Goal: Find specific page/section: Find specific page/section

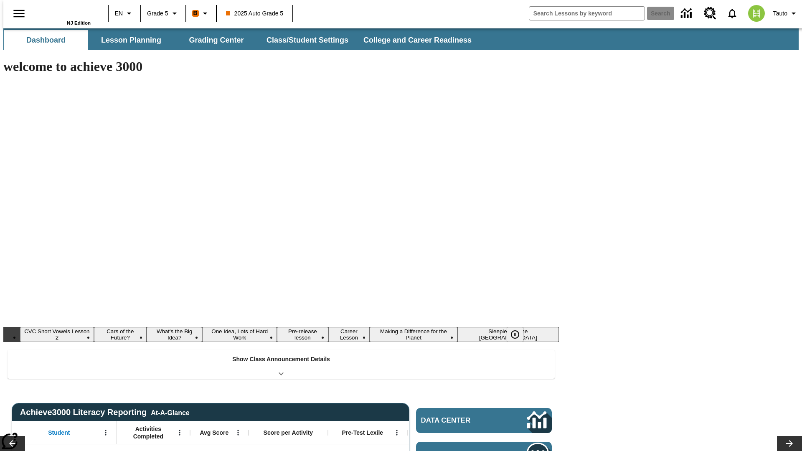
type input "-1"
click at [128, 40] on button "Lesson Planning" at bounding box center [131, 40] width 84 height 20
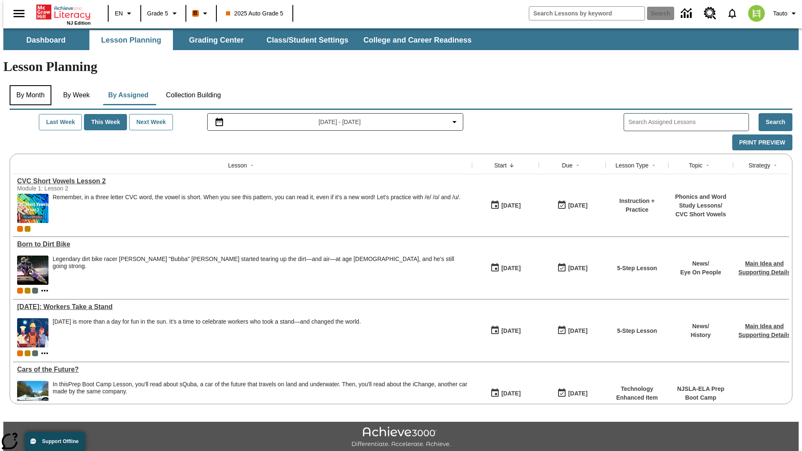
click at [28, 85] on button "By Month" at bounding box center [31, 95] width 42 height 20
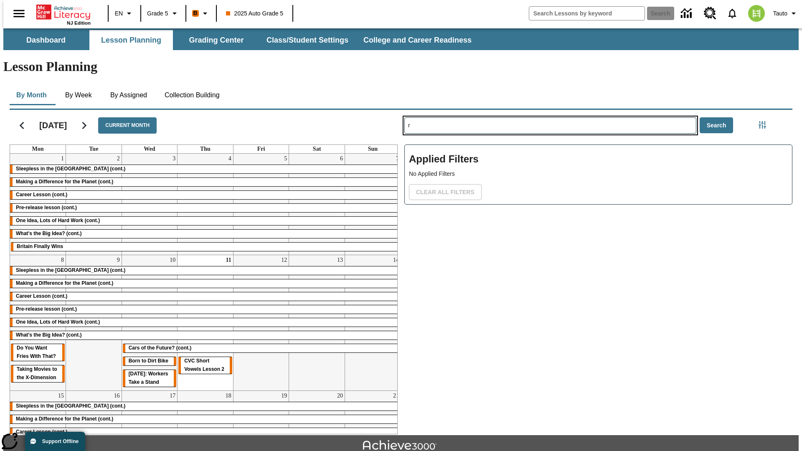
type input "r"
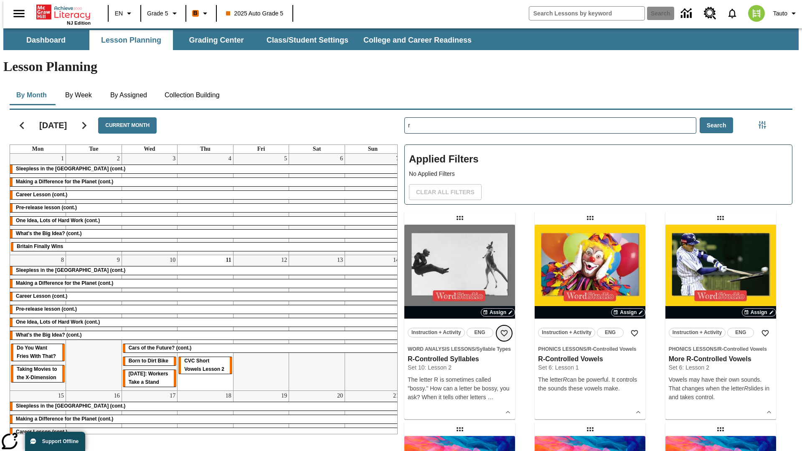
click at [504, 329] on icon "Add to Favorites" at bounding box center [504, 333] width 8 height 8
click at [60, 11] on icon "Home" at bounding box center [64, 12] width 56 height 17
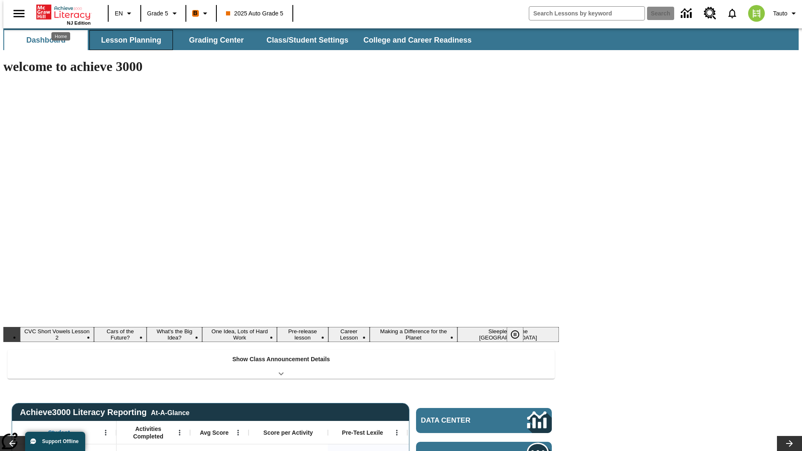
click at [128, 40] on button "Lesson Planning" at bounding box center [131, 40] width 84 height 20
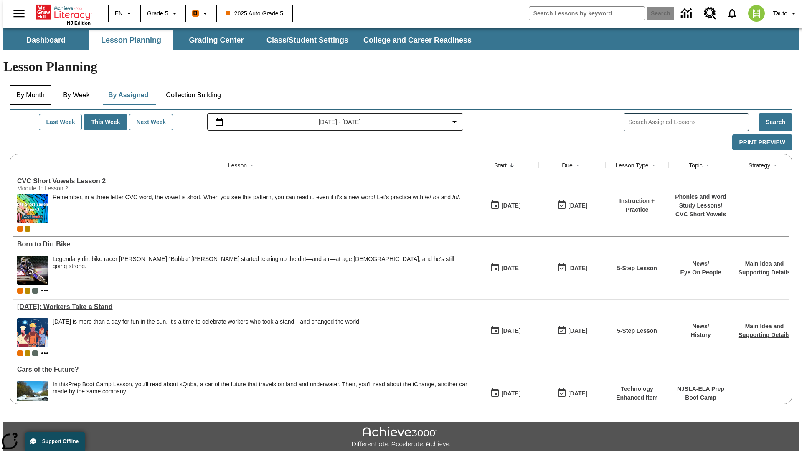
click at [28, 85] on button "By Month" at bounding box center [31, 95] width 42 height 20
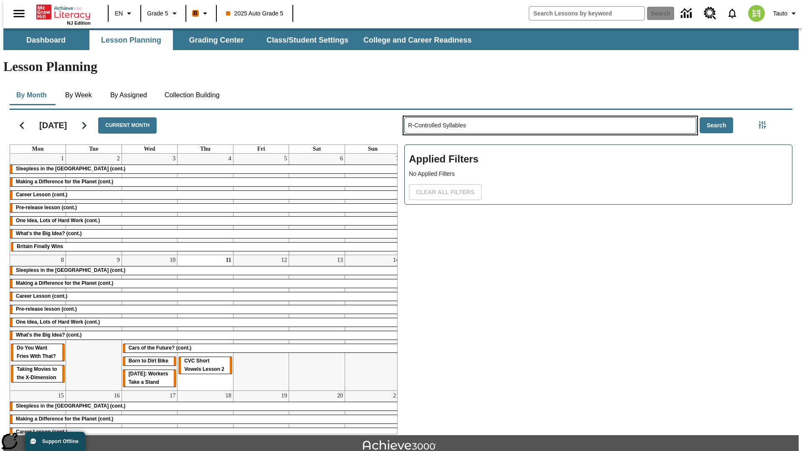
type input "R-Controlled Syllables"
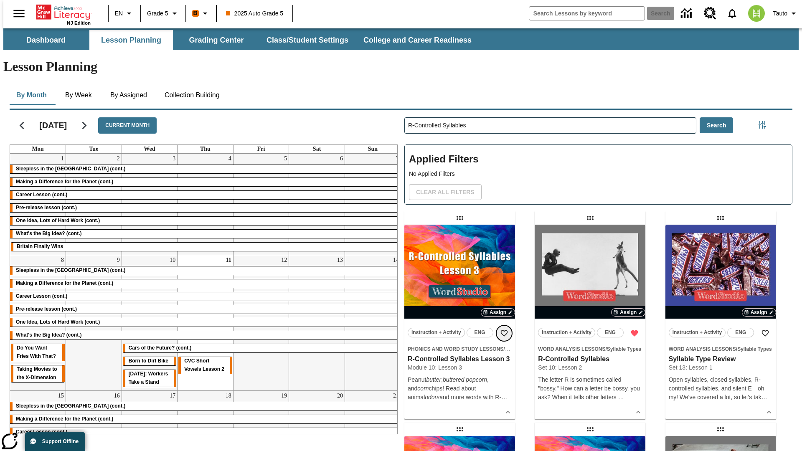
click at [504, 329] on icon "Add to Favorites" at bounding box center [504, 333] width 8 height 8
